Goal: Task Accomplishment & Management: Use online tool/utility

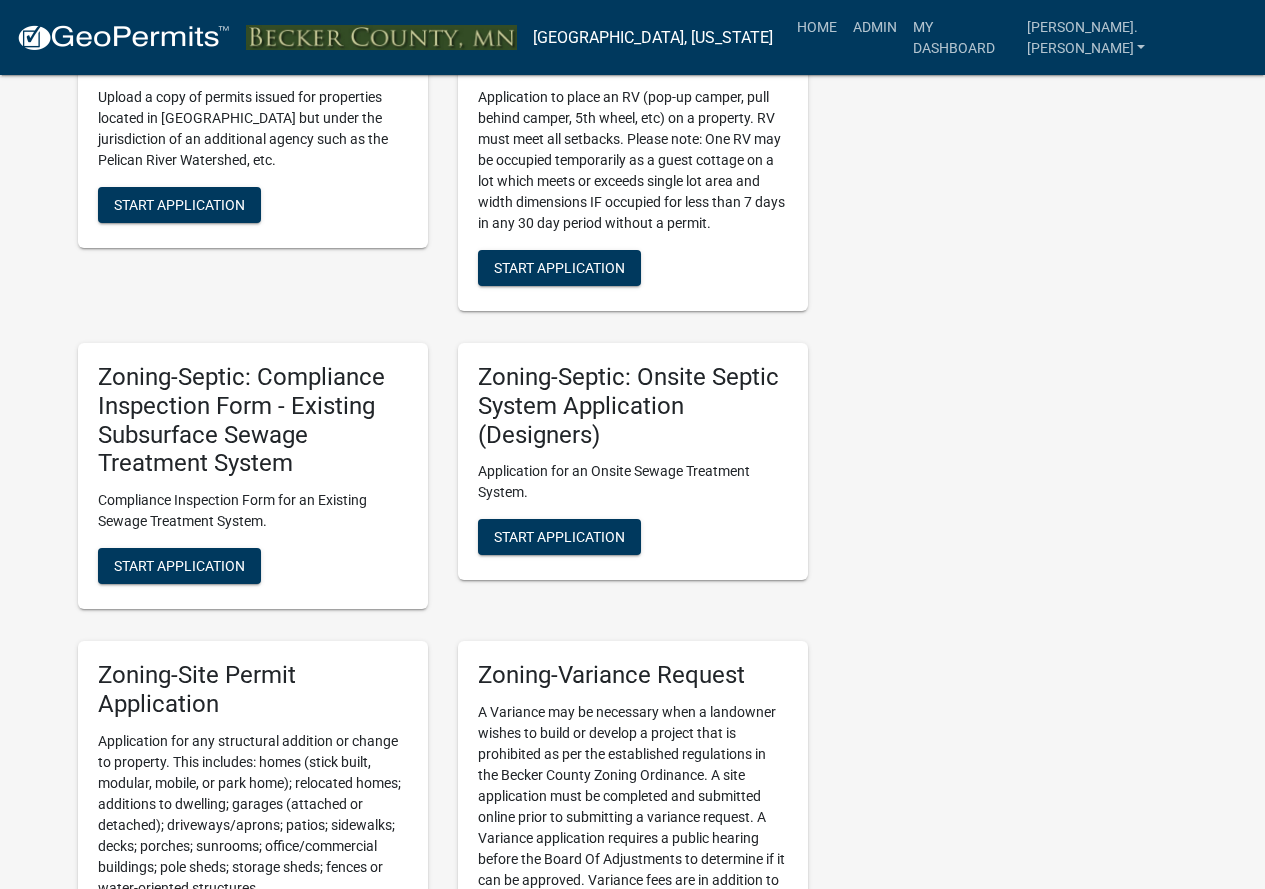
scroll to position [1951, 0]
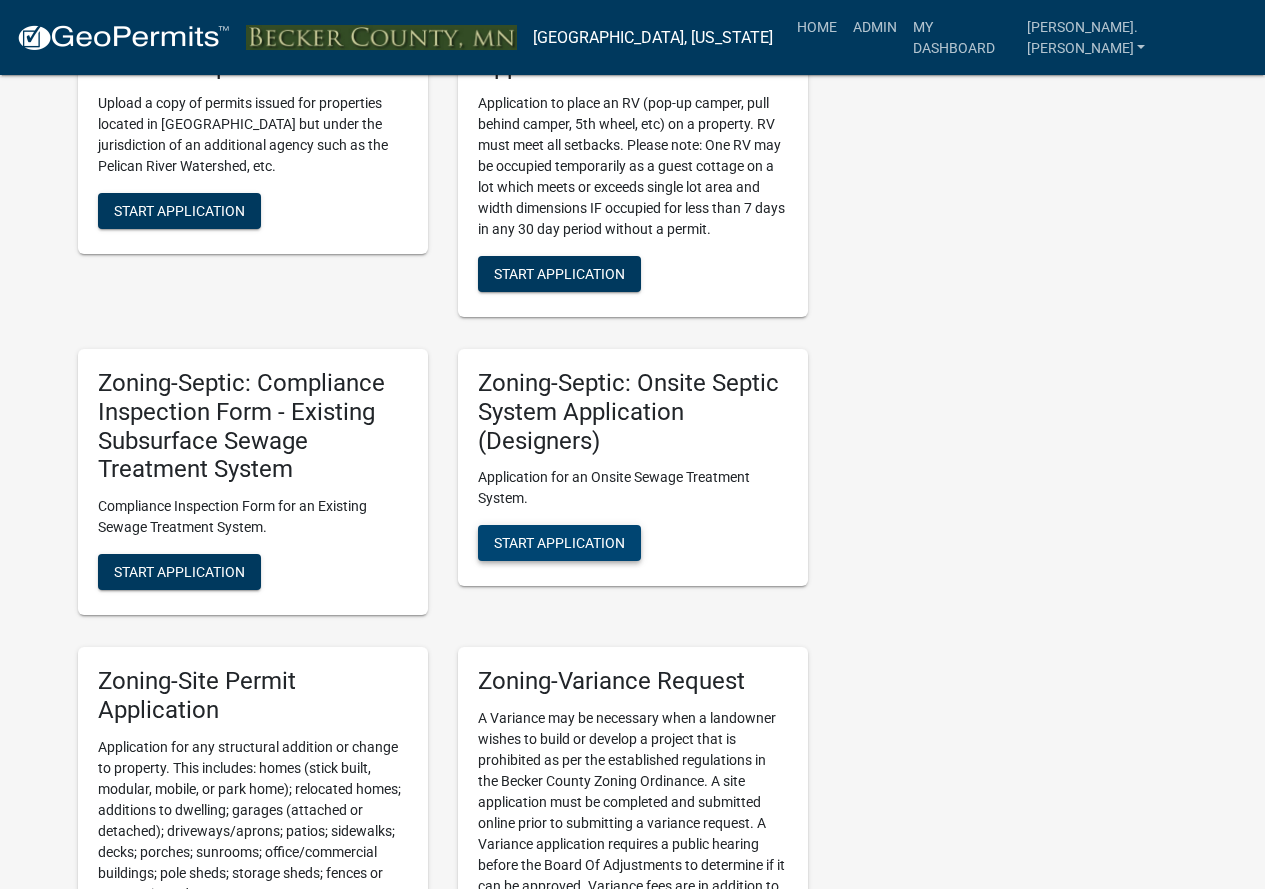
click at [532, 538] on span "Start Application" at bounding box center [559, 543] width 131 height 16
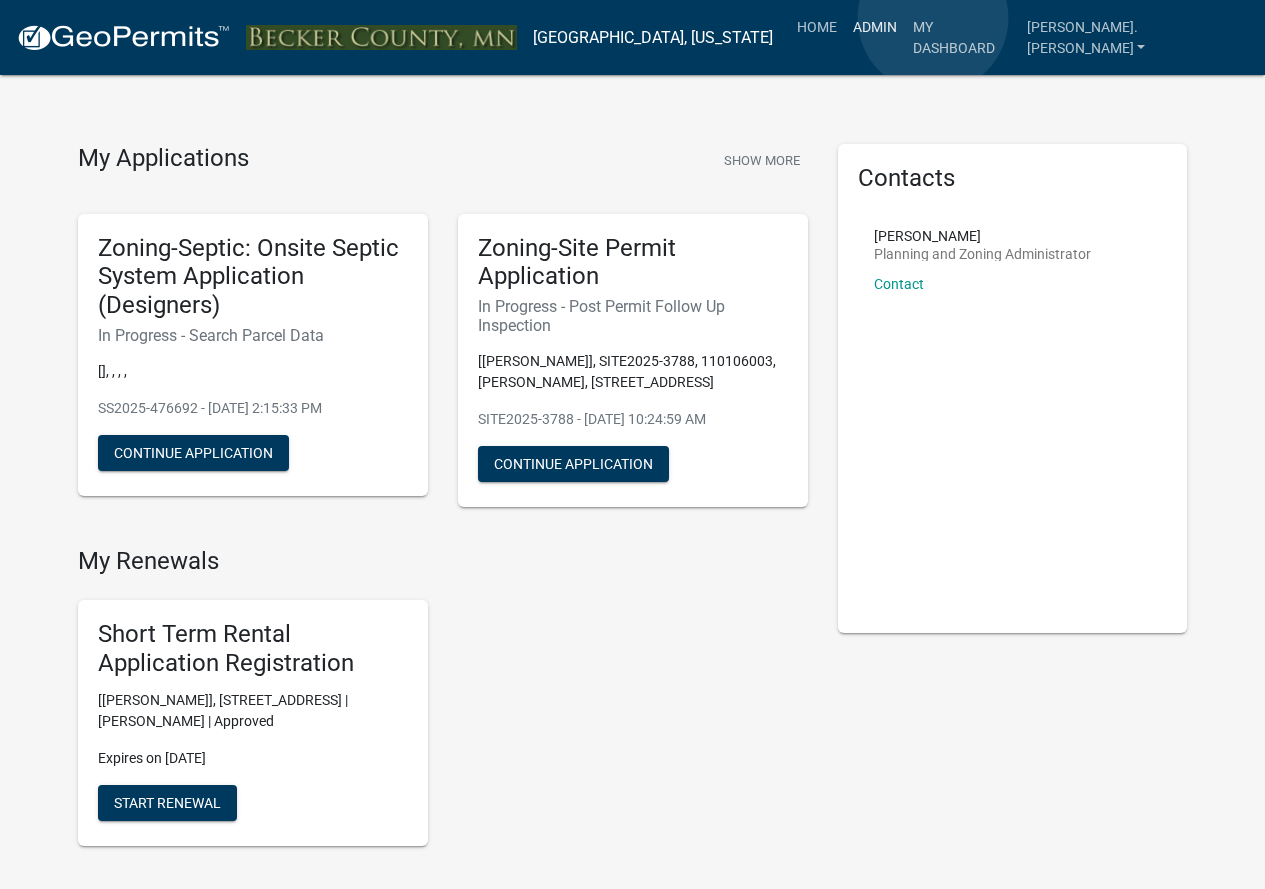
click at [905, 18] on link "Admin" at bounding box center [875, 27] width 60 height 38
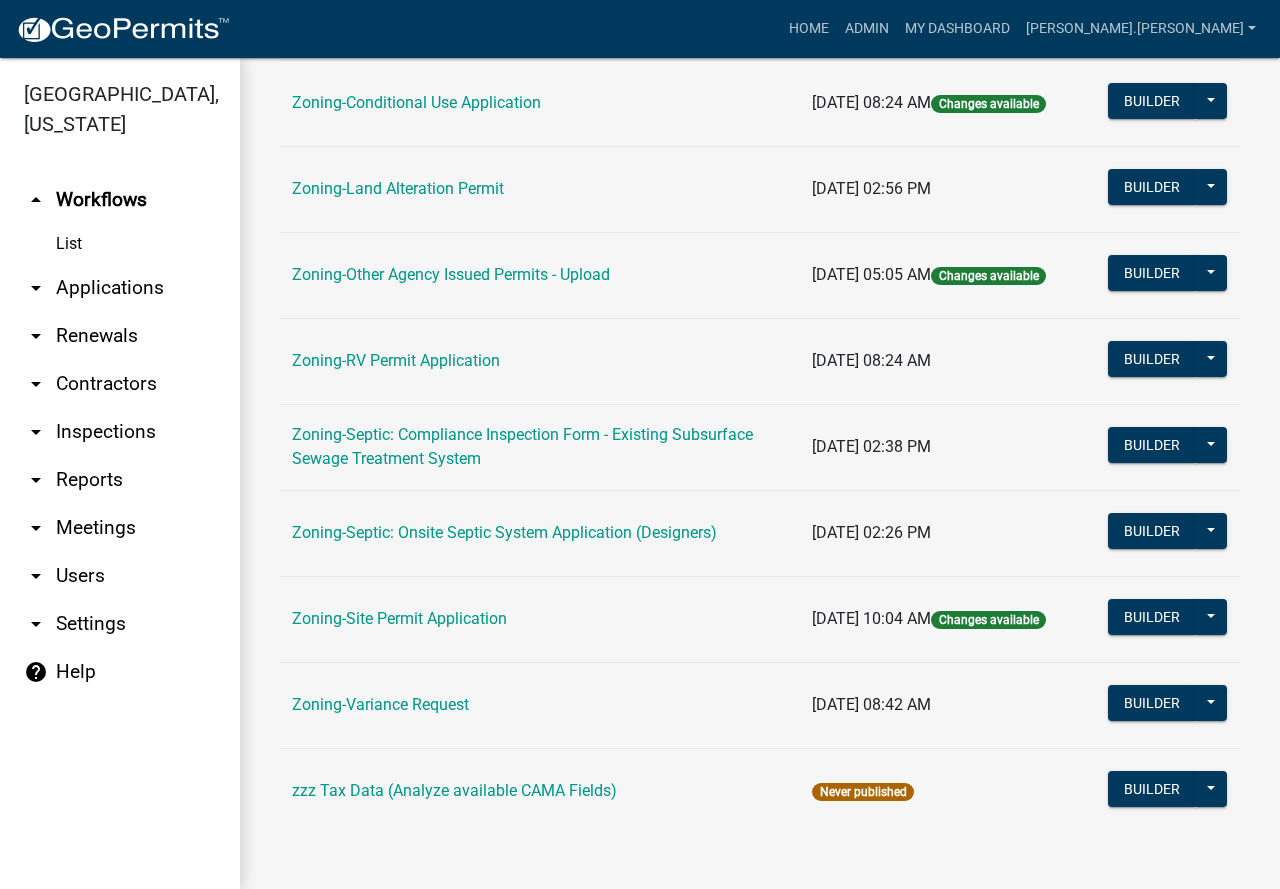
scroll to position [631, 0]
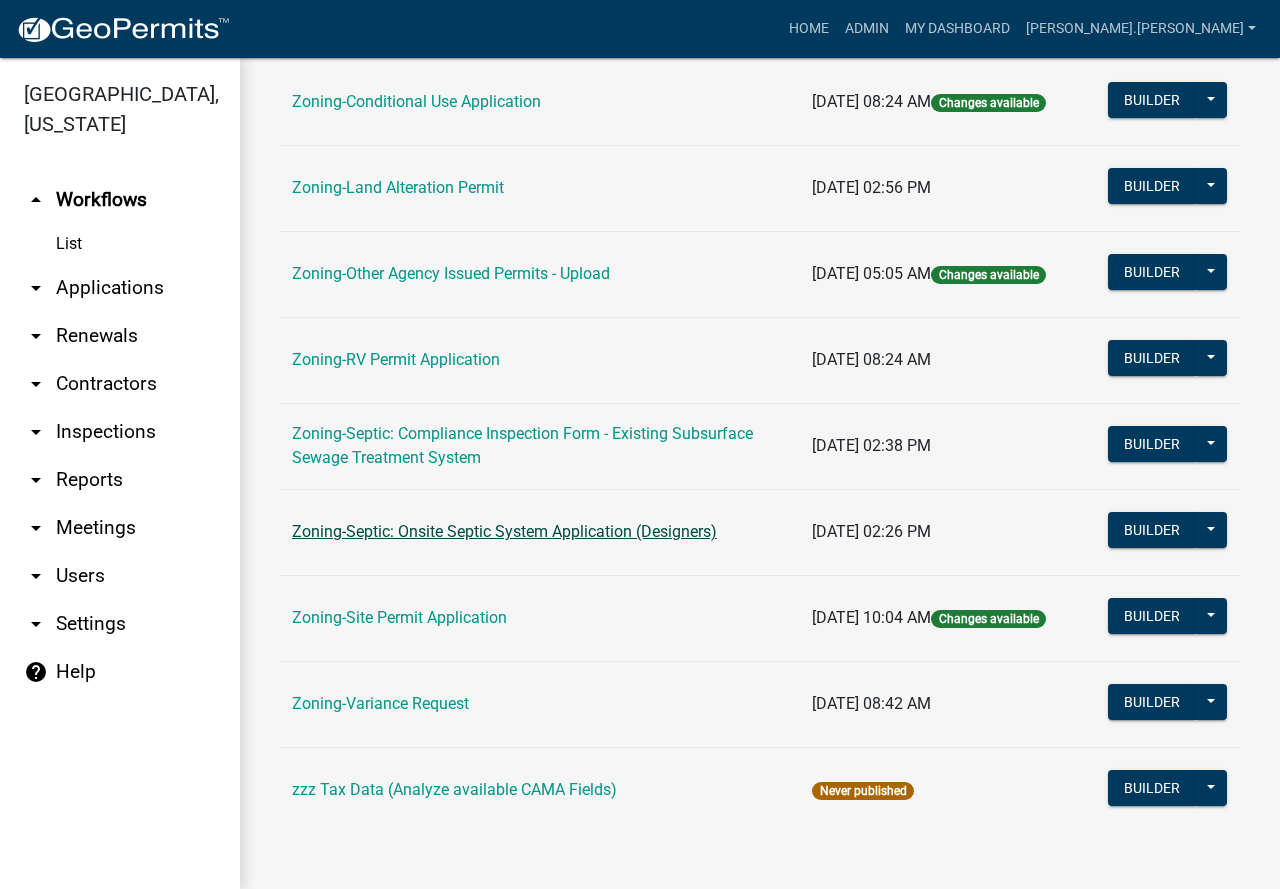
click at [437, 532] on link "Zoning-Septic: Onsite Septic System Application (Designers)" at bounding box center [504, 531] width 425 height 19
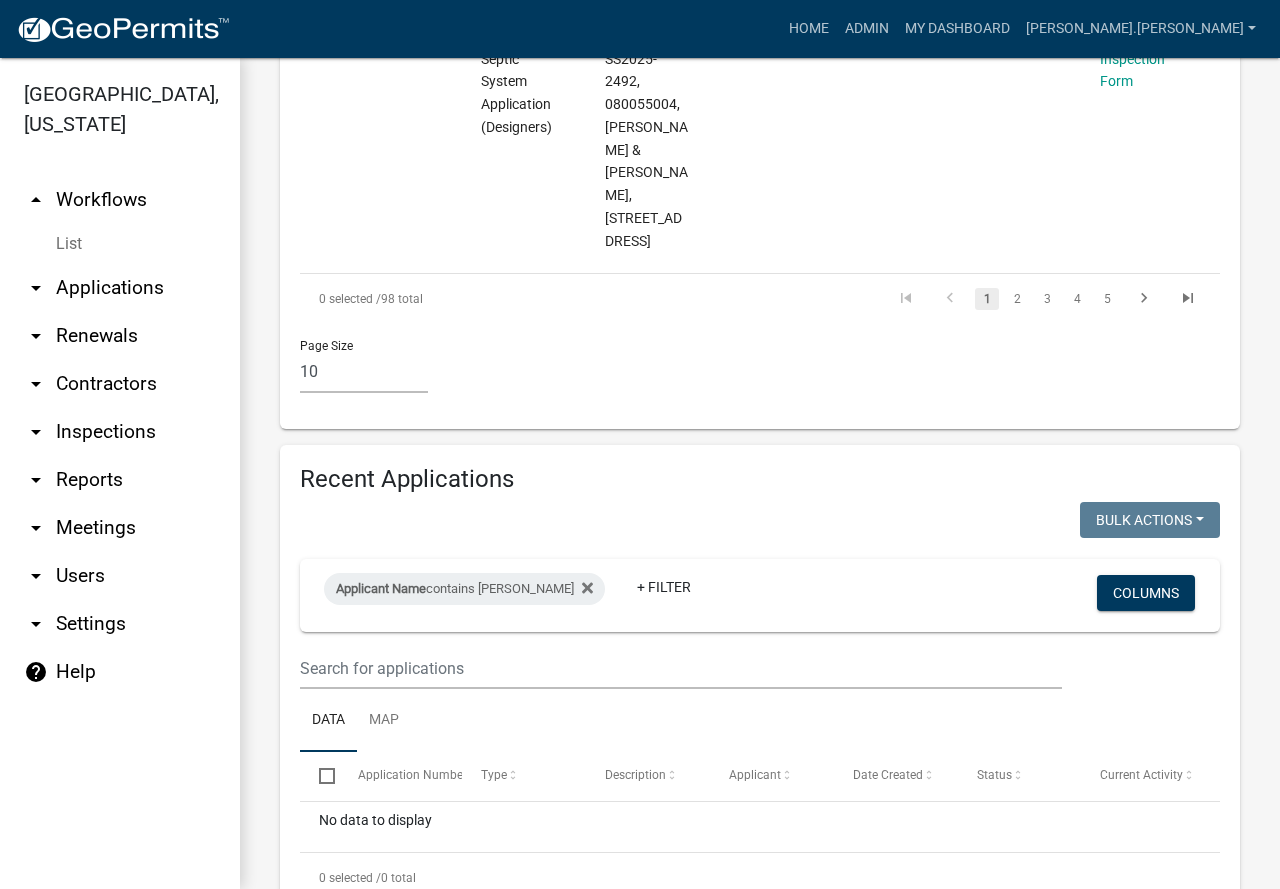
scroll to position [2902, 0]
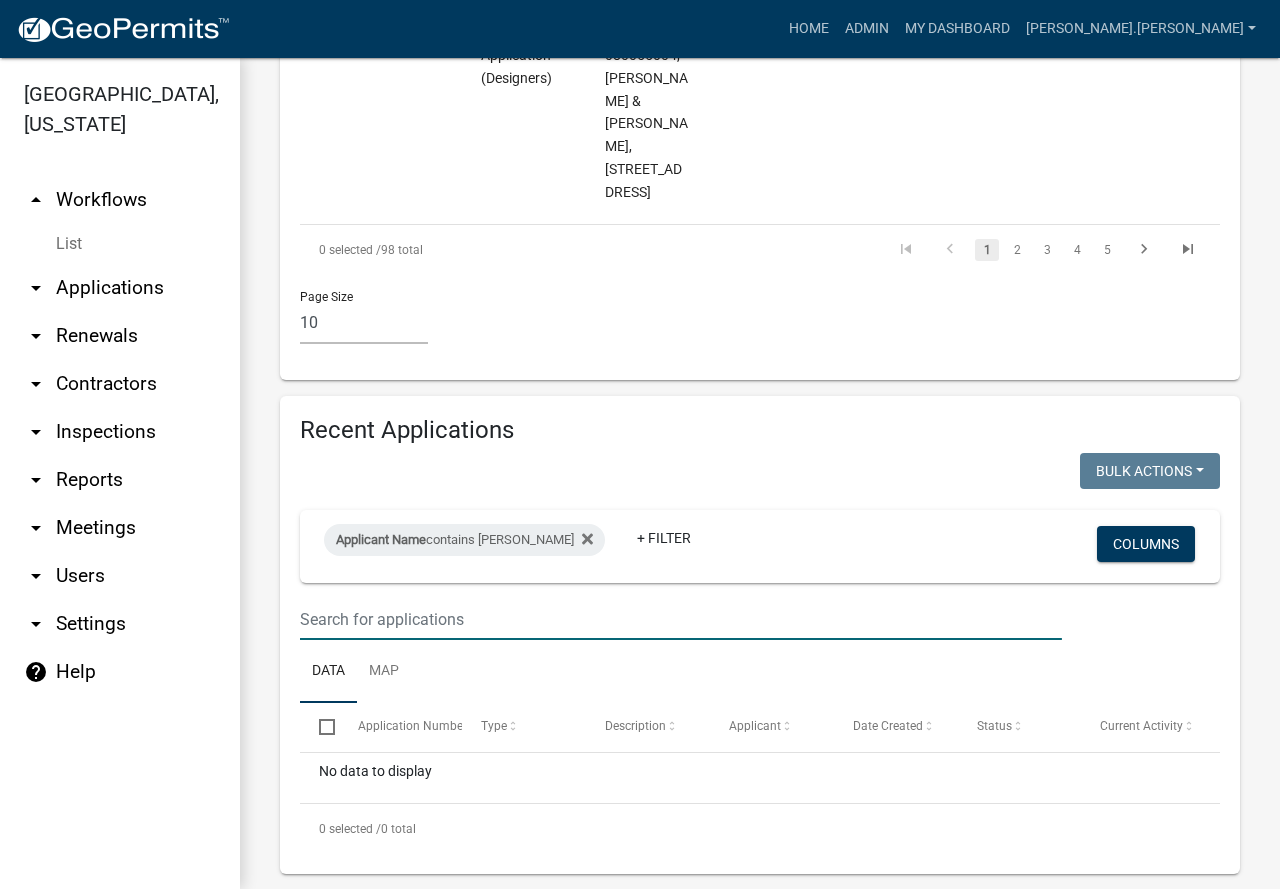
click at [454, 599] on input "text" at bounding box center [681, 619] width 762 height 41
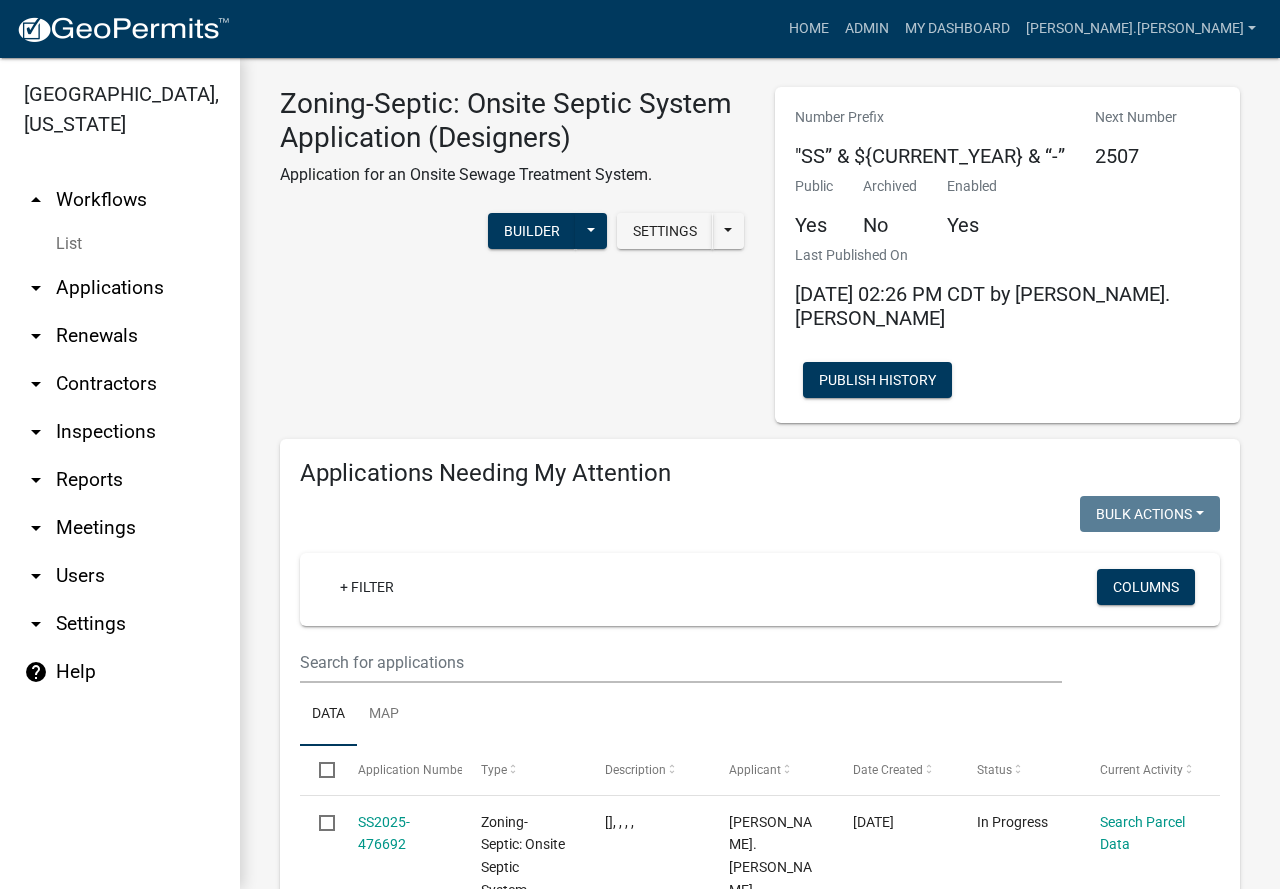
scroll to position [0, 0]
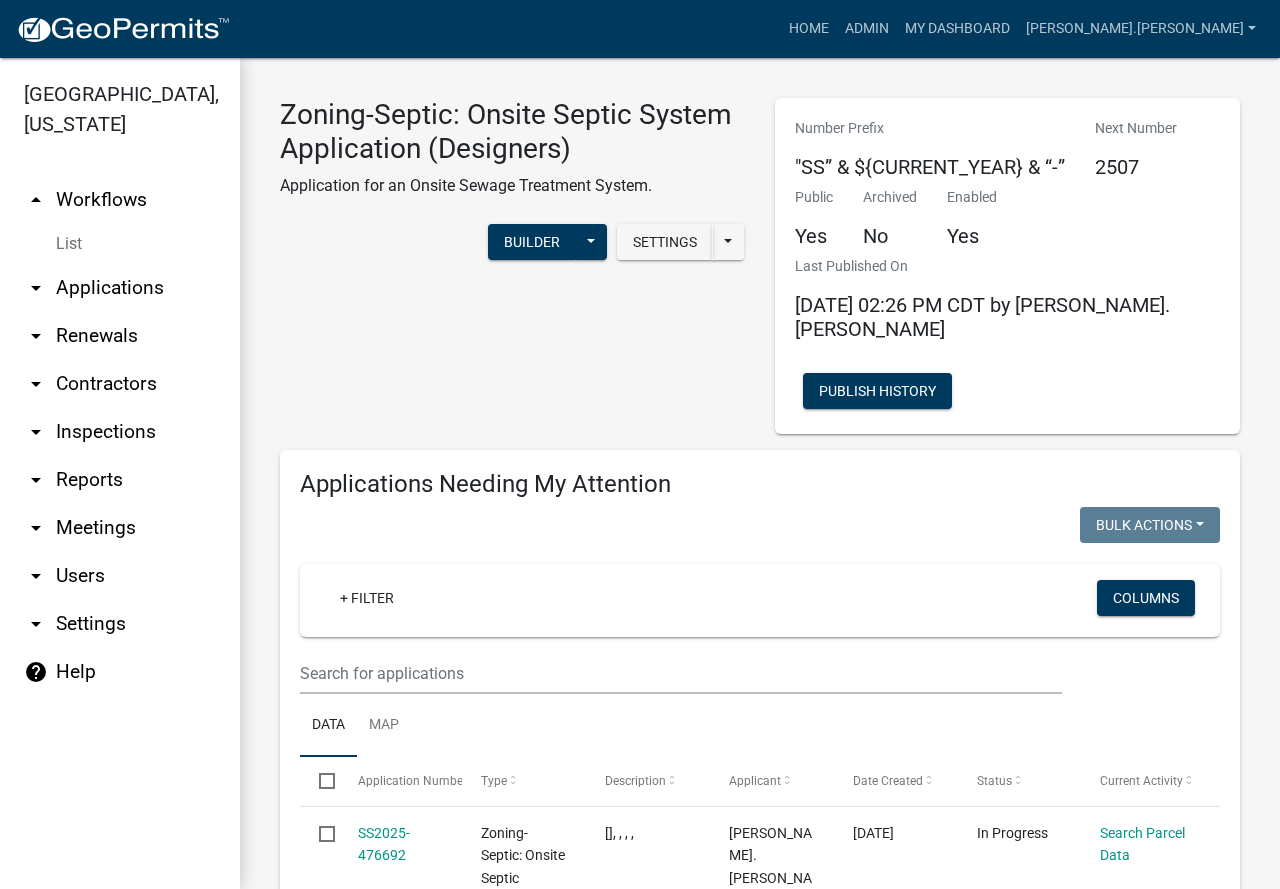
type input "creative"
click at [414, 653] on input "text" at bounding box center [681, 673] width 762 height 41
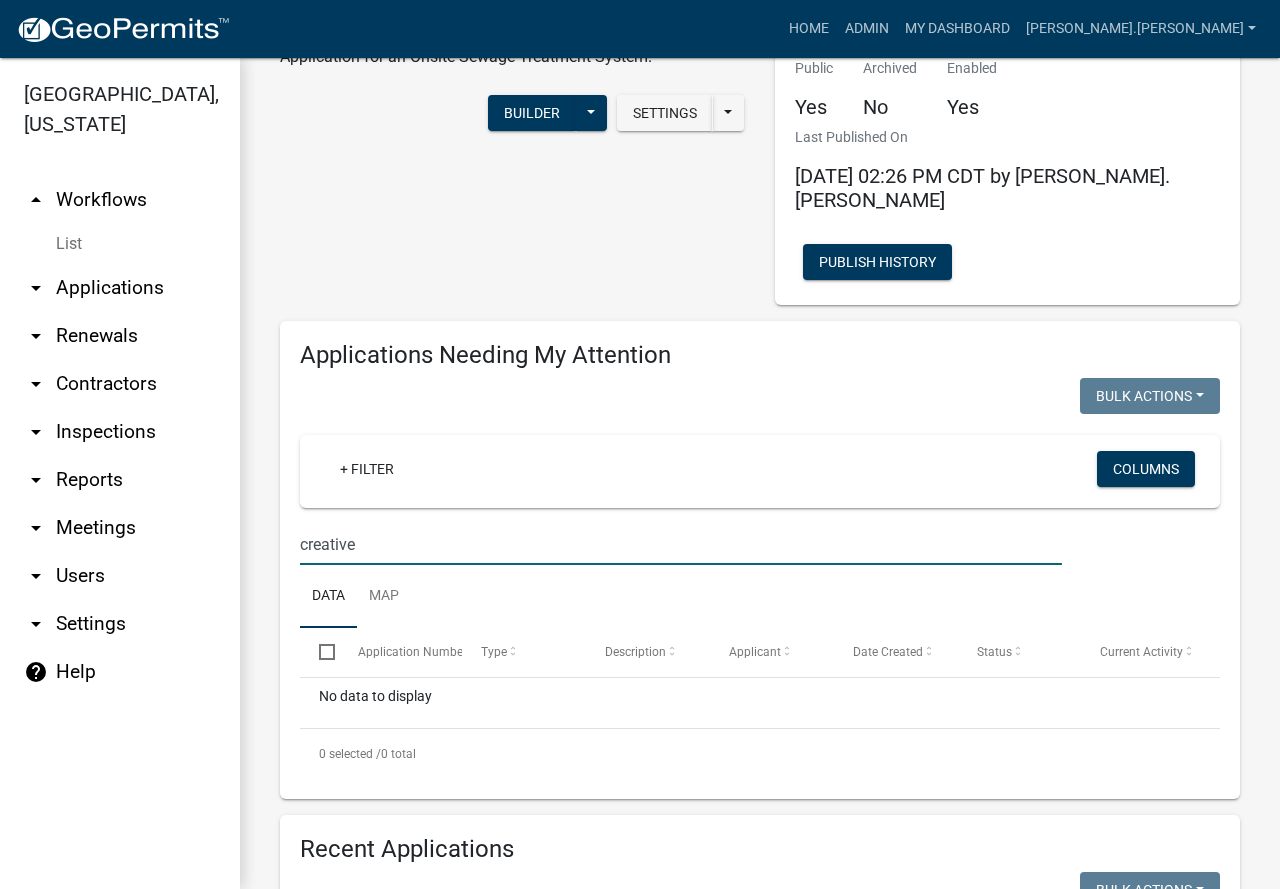
scroll to position [100, 0]
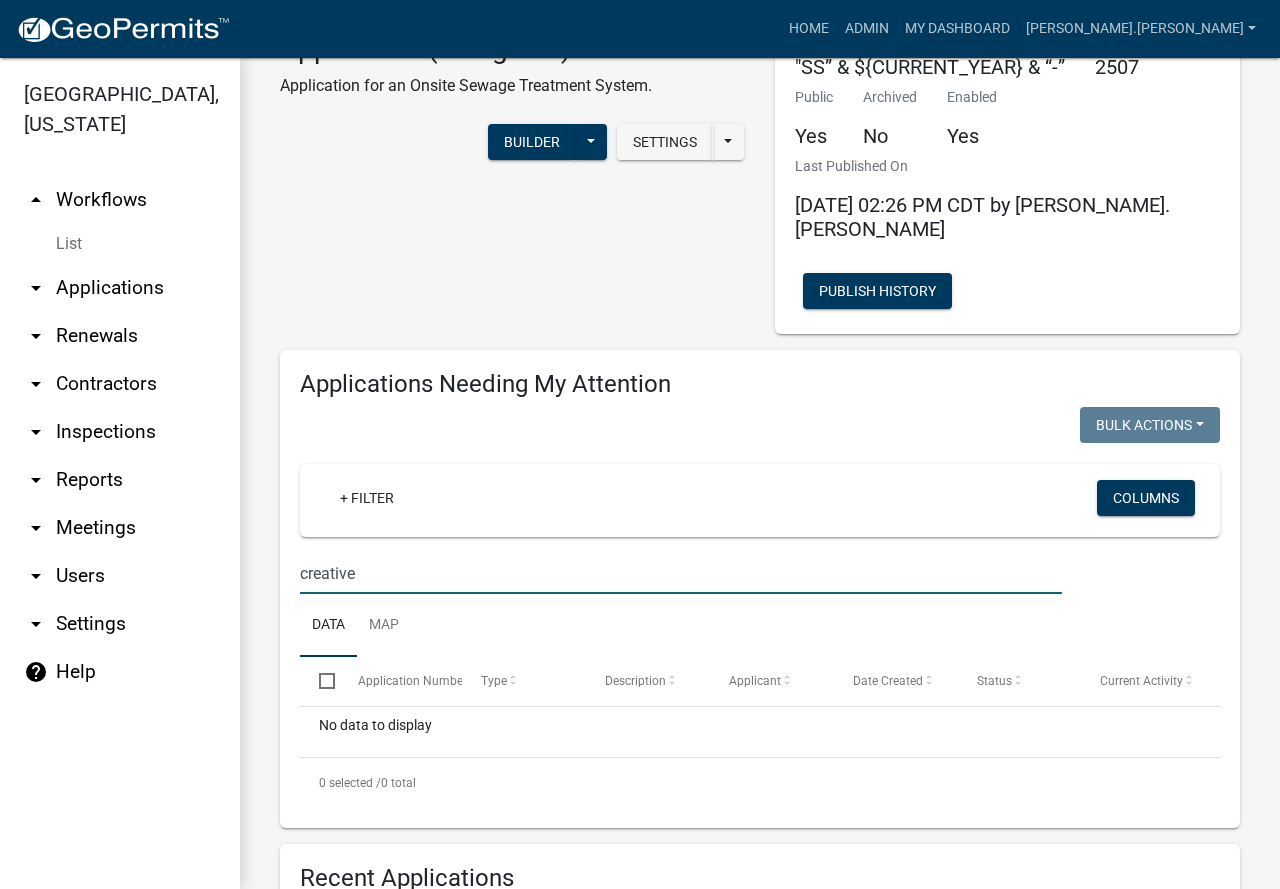
drag, startPoint x: 365, startPoint y: 548, endPoint x: 252, endPoint y: 548, distance: 113.0
click at [252, 548] on div "Zoning-Septic: Onsite Septic System Application (Designers) Application for an …" at bounding box center [760, 660] width 1040 height 1404
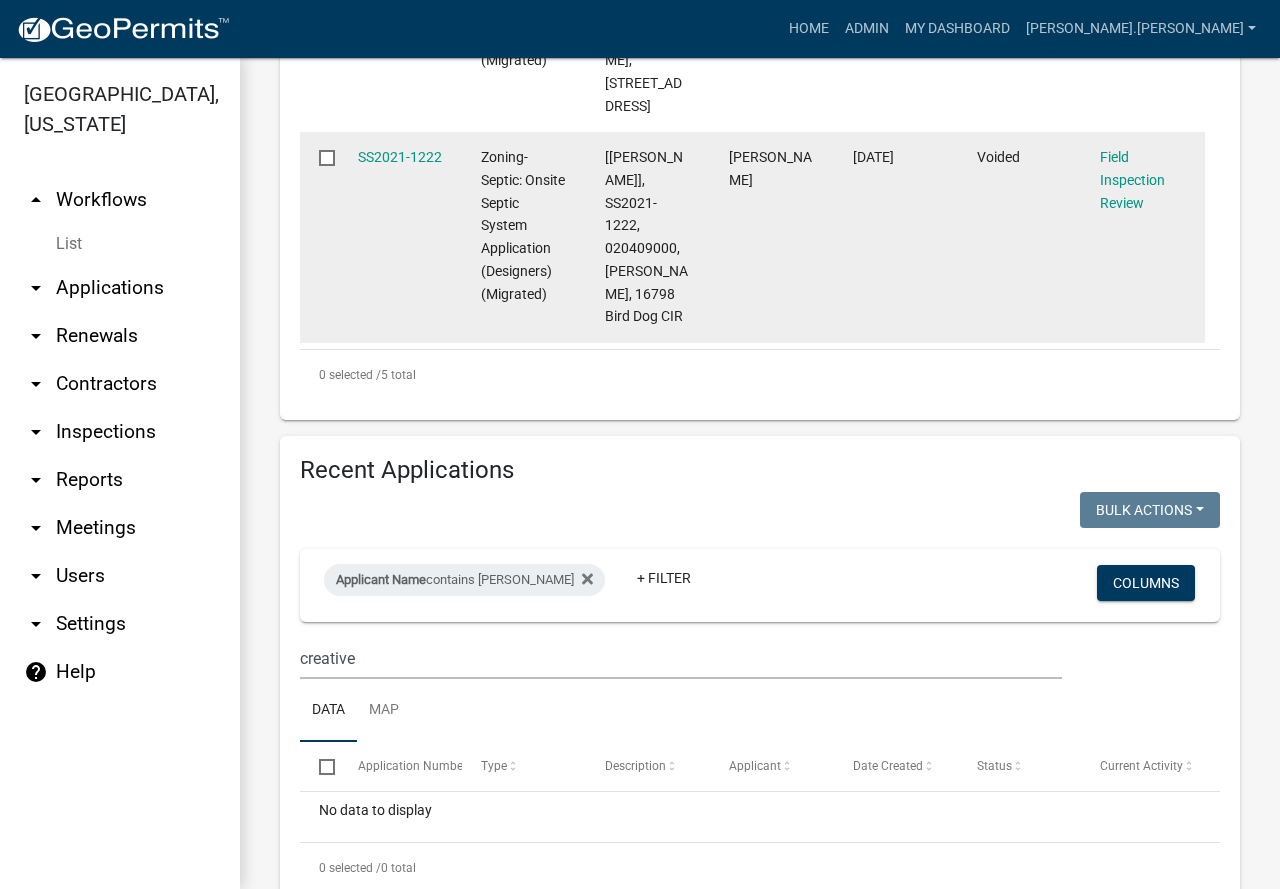
scroll to position [1627, 0]
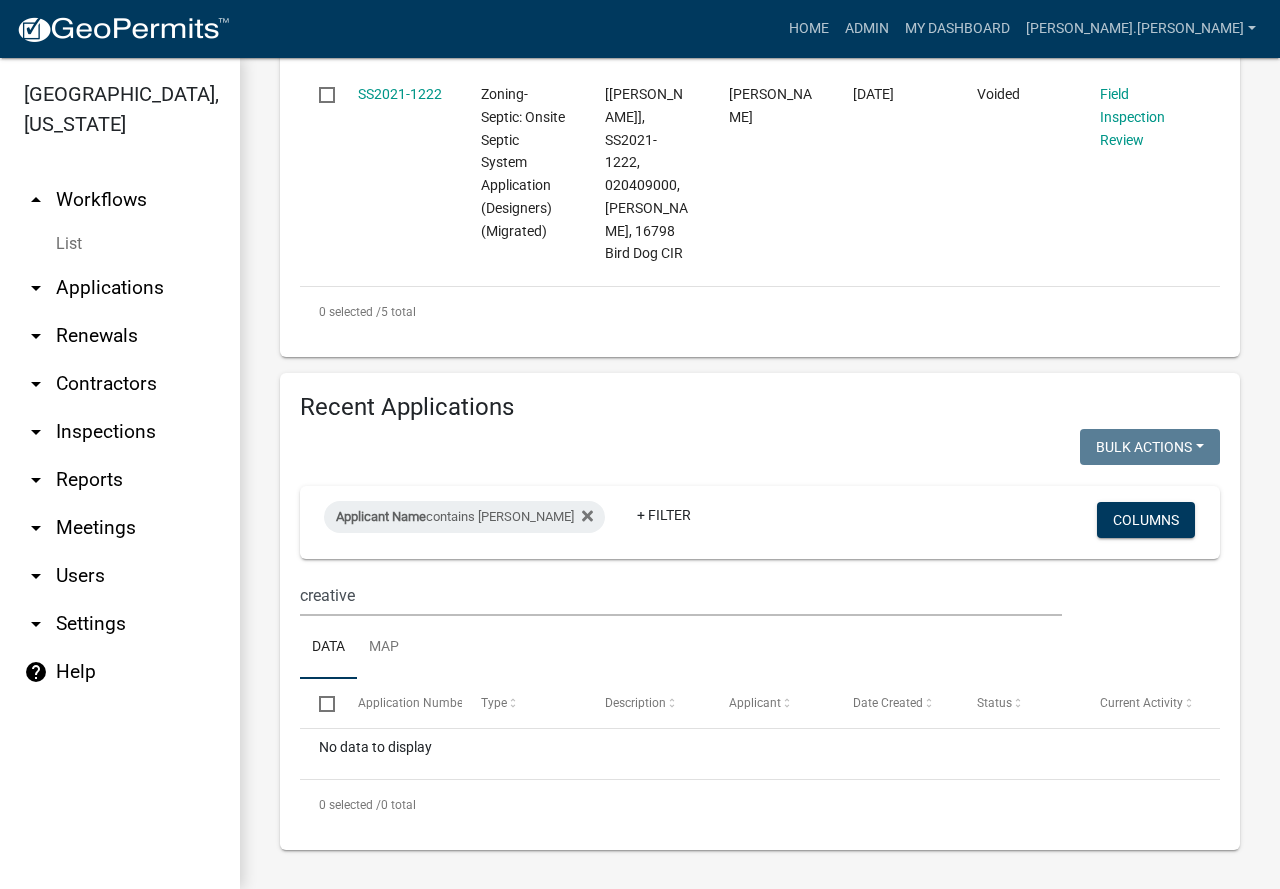
type input "A1"
click at [507, 583] on input "creative" at bounding box center [681, 595] width 762 height 41
type input "c"
click at [425, 581] on input "A1" at bounding box center [681, 595] width 762 height 41
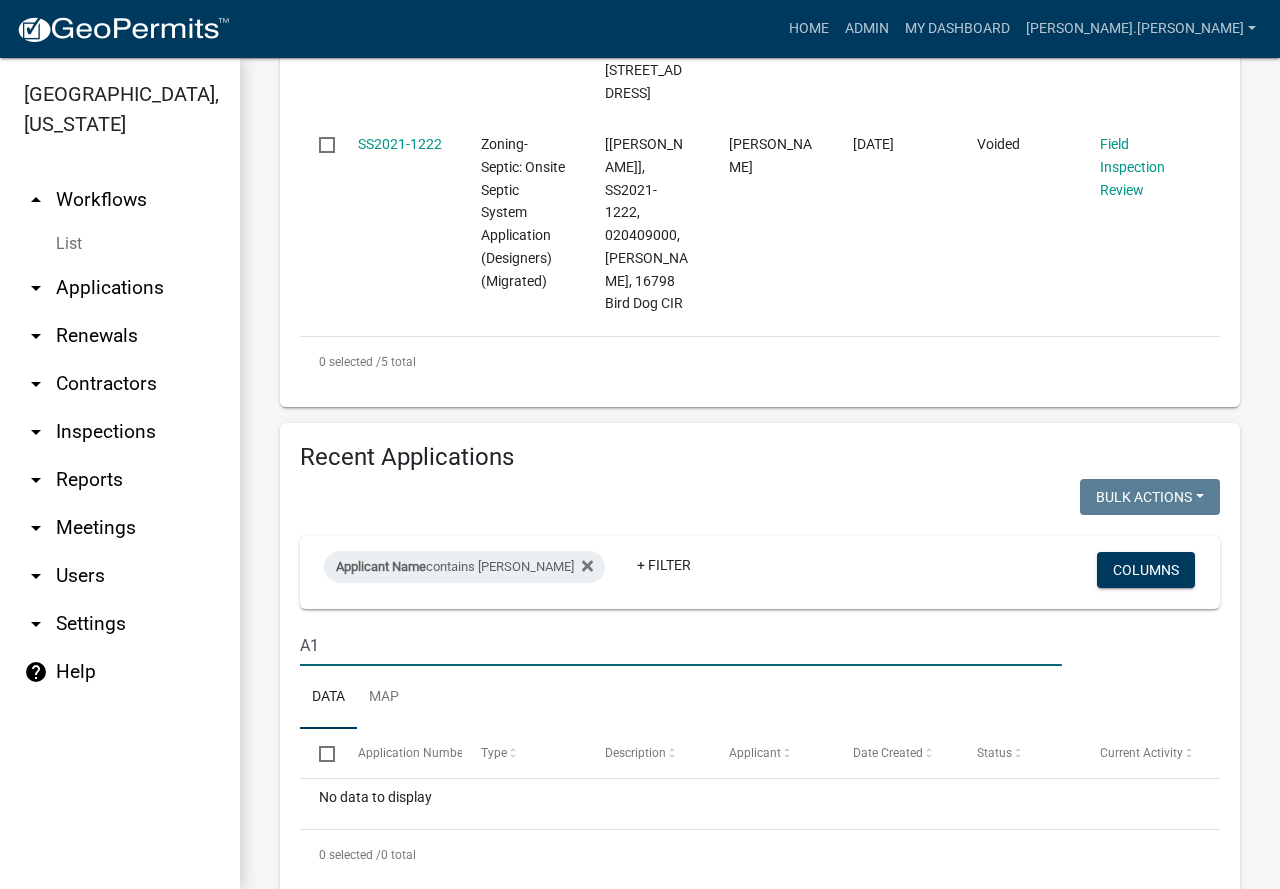
type input "A1"
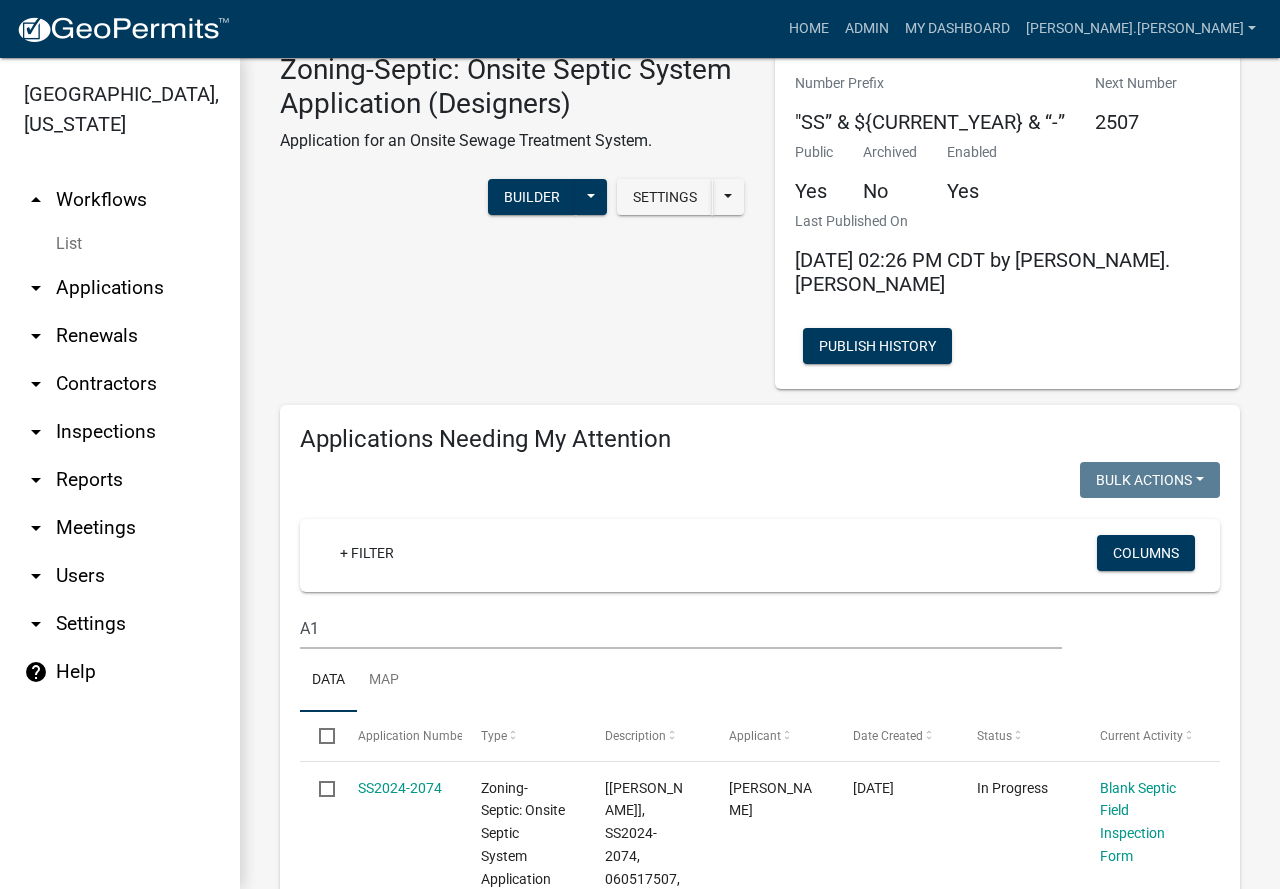
scroll to position [0, 0]
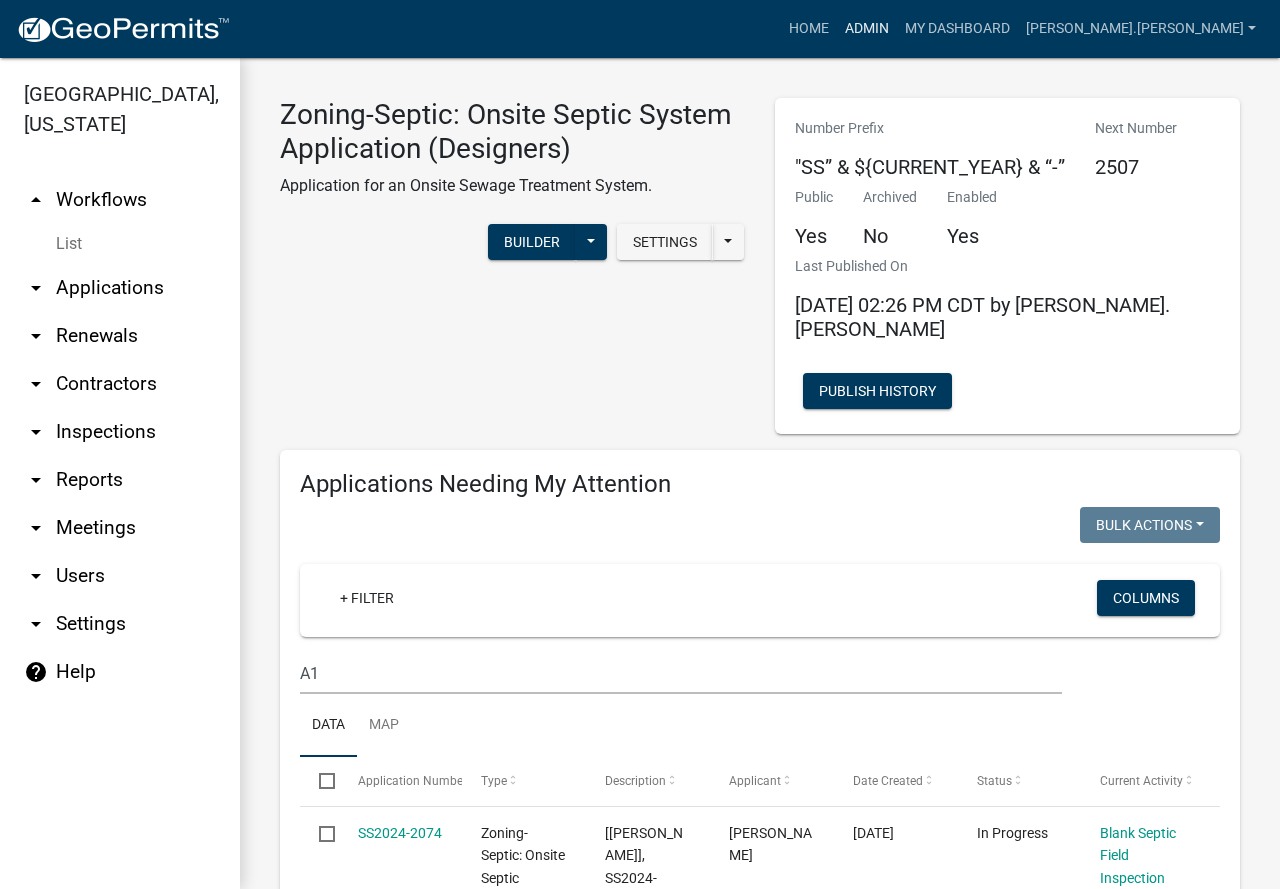
click at [897, 21] on link "Admin" at bounding box center [867, 29] width 60 height 38
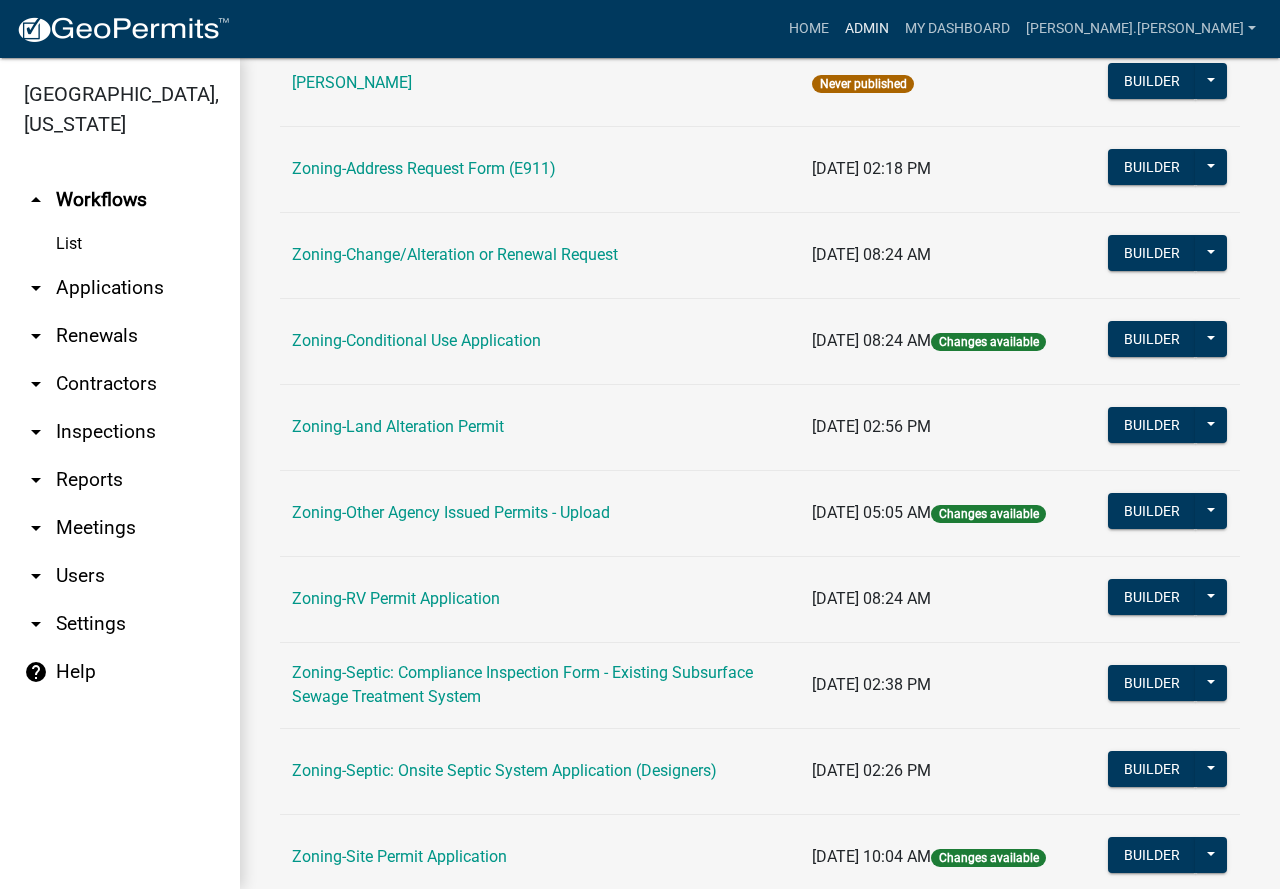
scroll to position [500, 0]
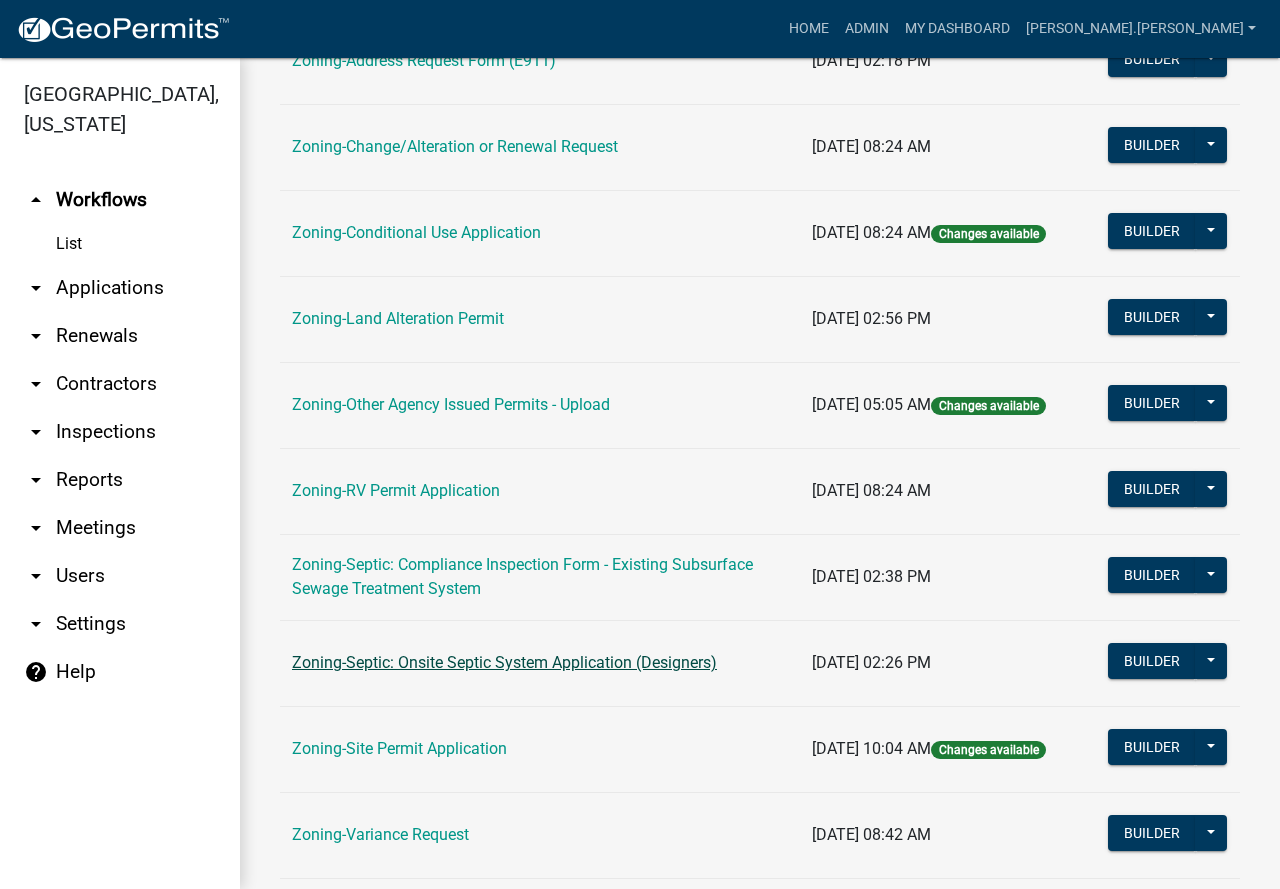
click at [466, 660] on link "Zoning-Septic: Onsite Septic System Application (Designers)" at bounding box center [504, 662] width 425 height 19
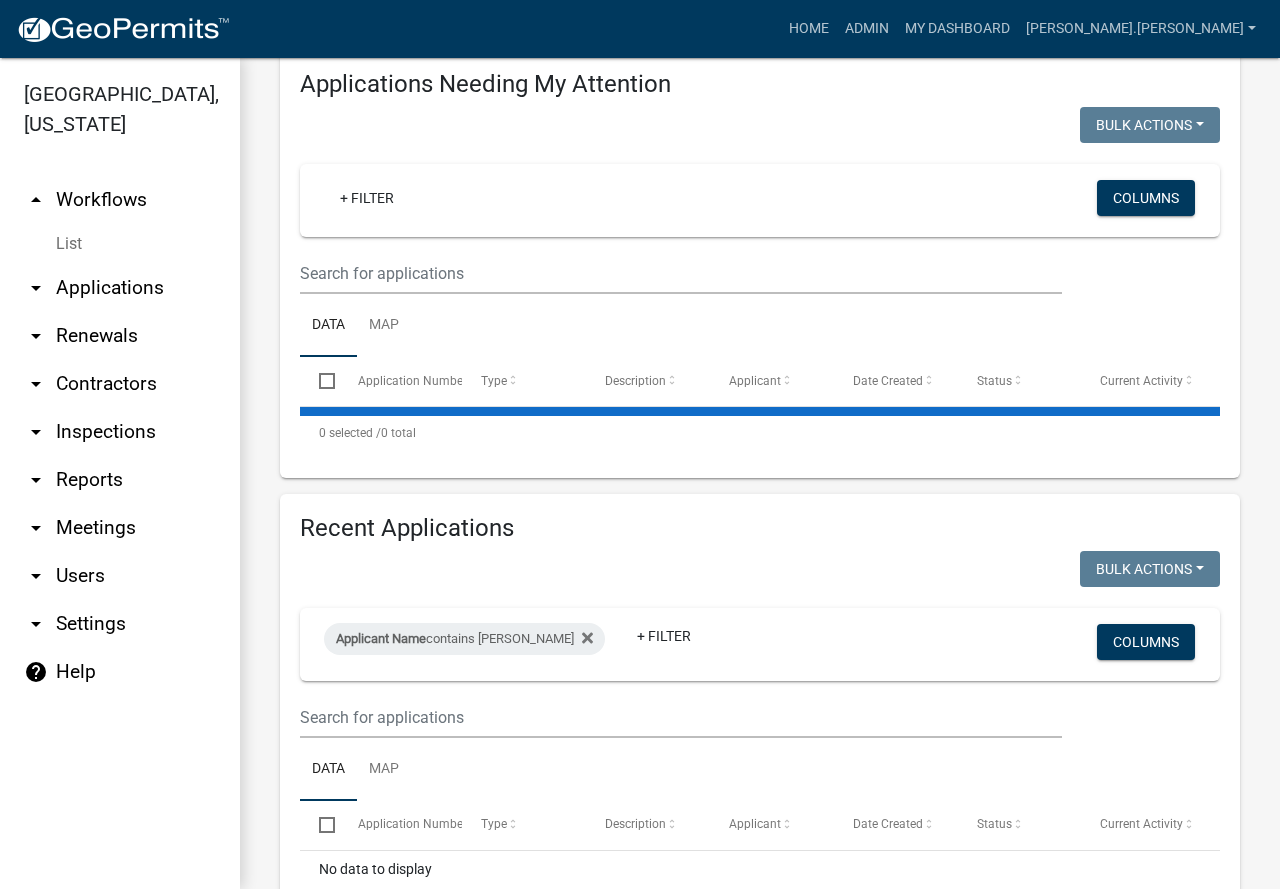
scroll to position [499, 0]
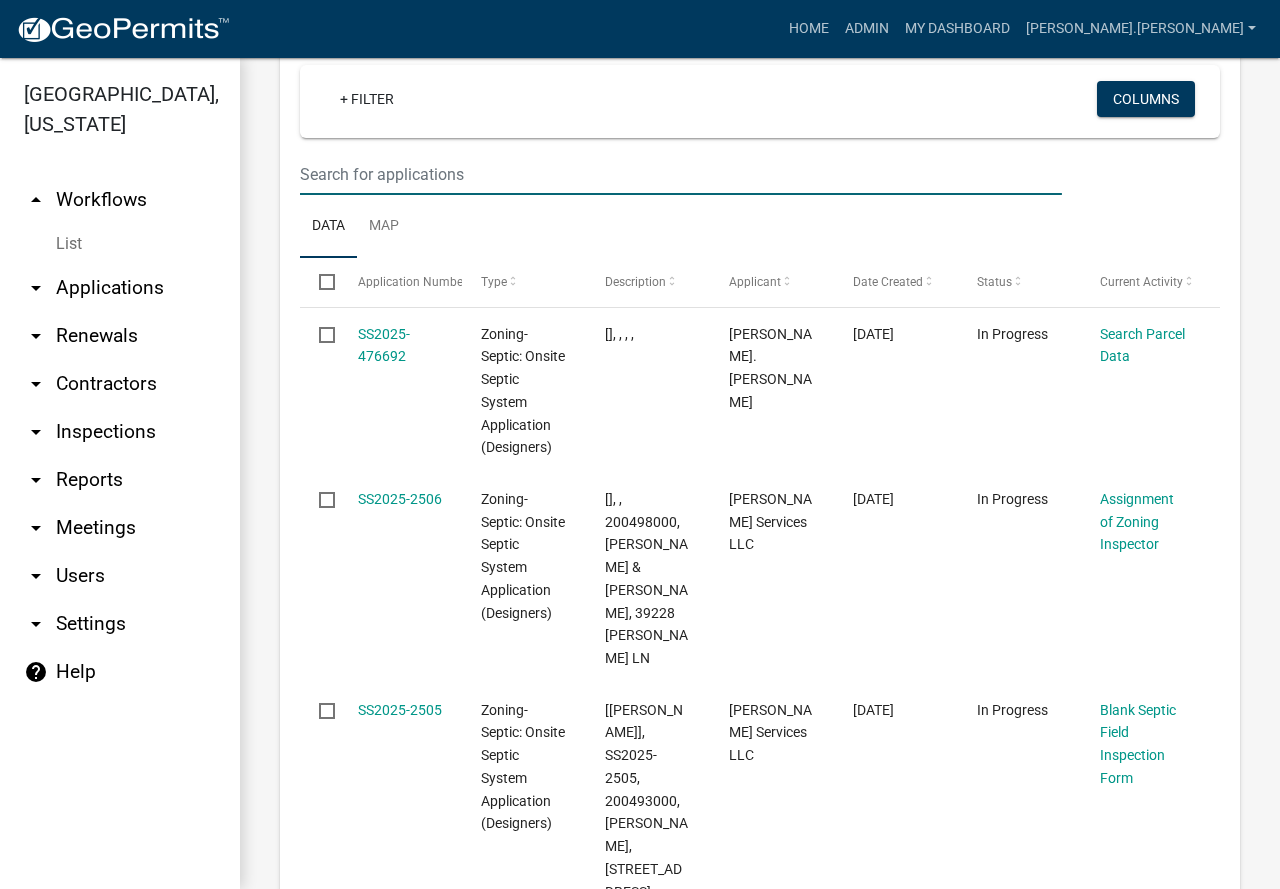
click at [466, 157] on input "text" at bounding box center [681, 174] width 762 height 41
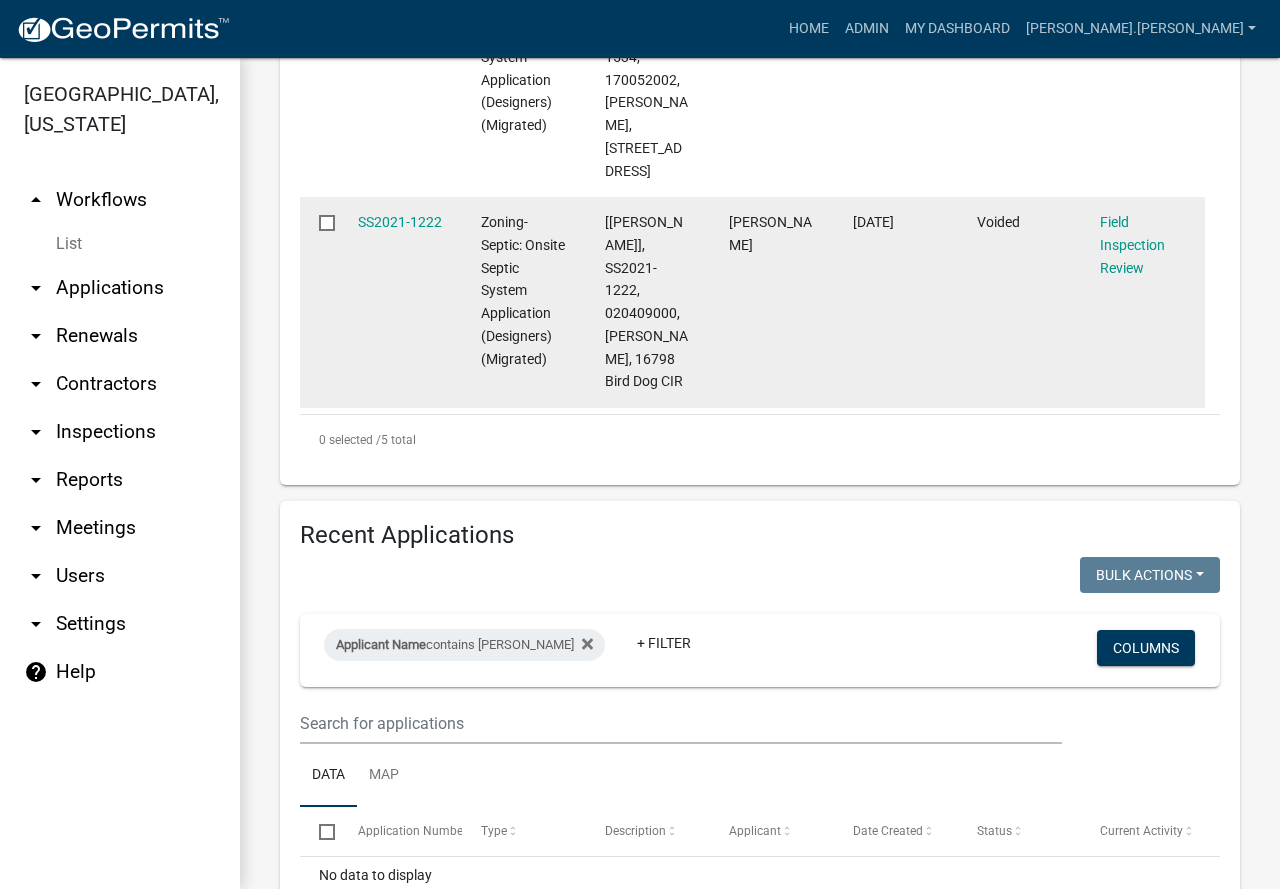
scroll to position [1627, 0]
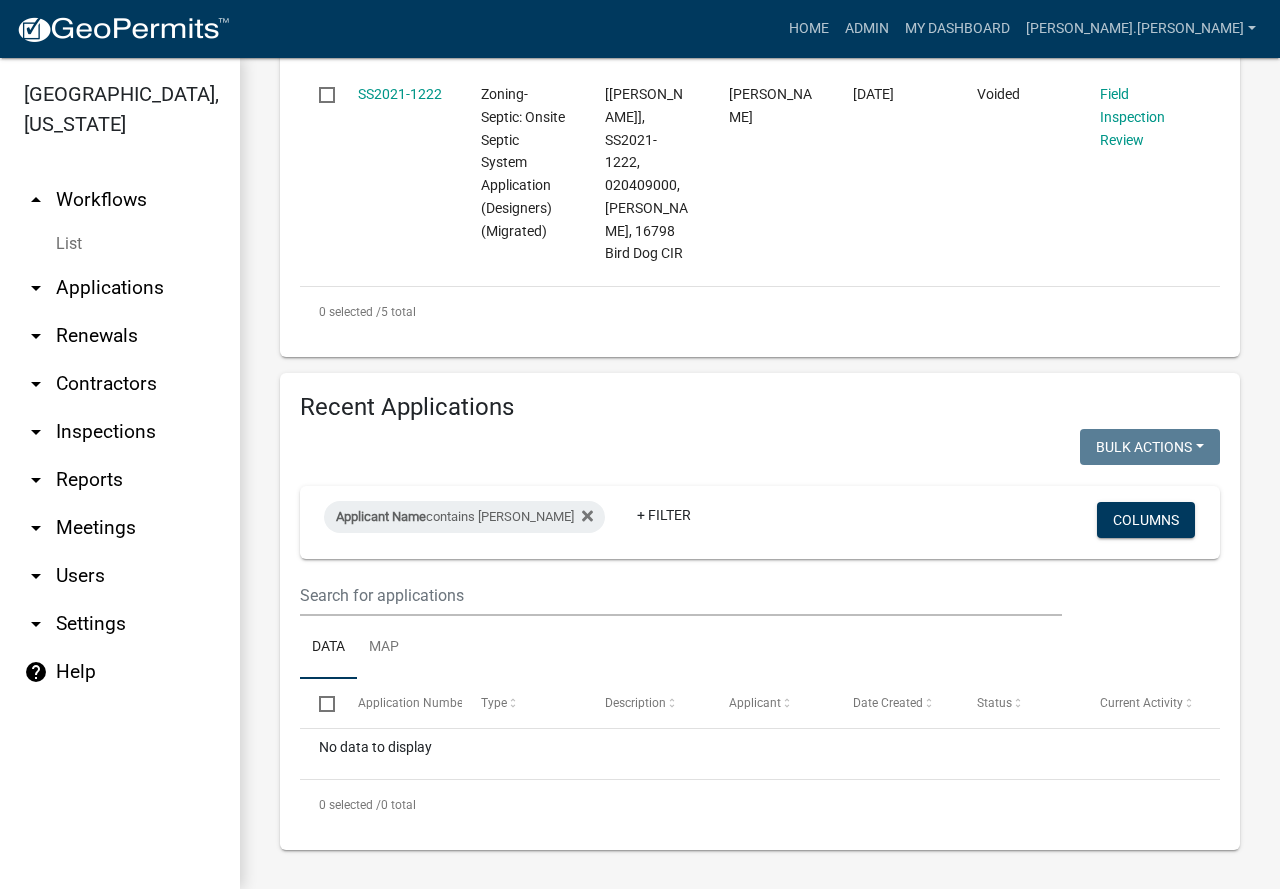
type input "a1"
click at [554, 581] on input "text" at bounding box center [681, 595] width 762 height 41
type input "a"
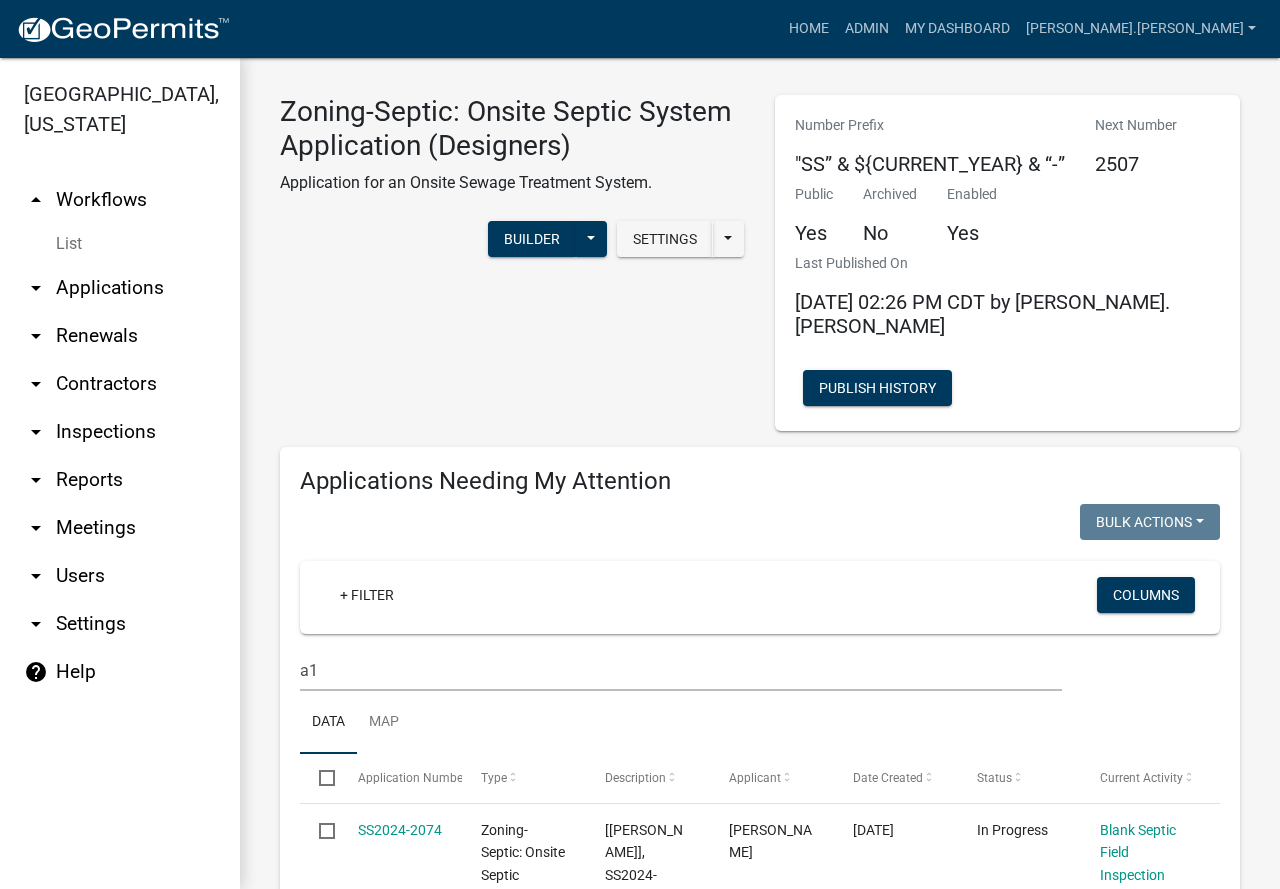
scroll to position [0, 0]
